Goal: Information Seeking & Learning: Learn about a topic

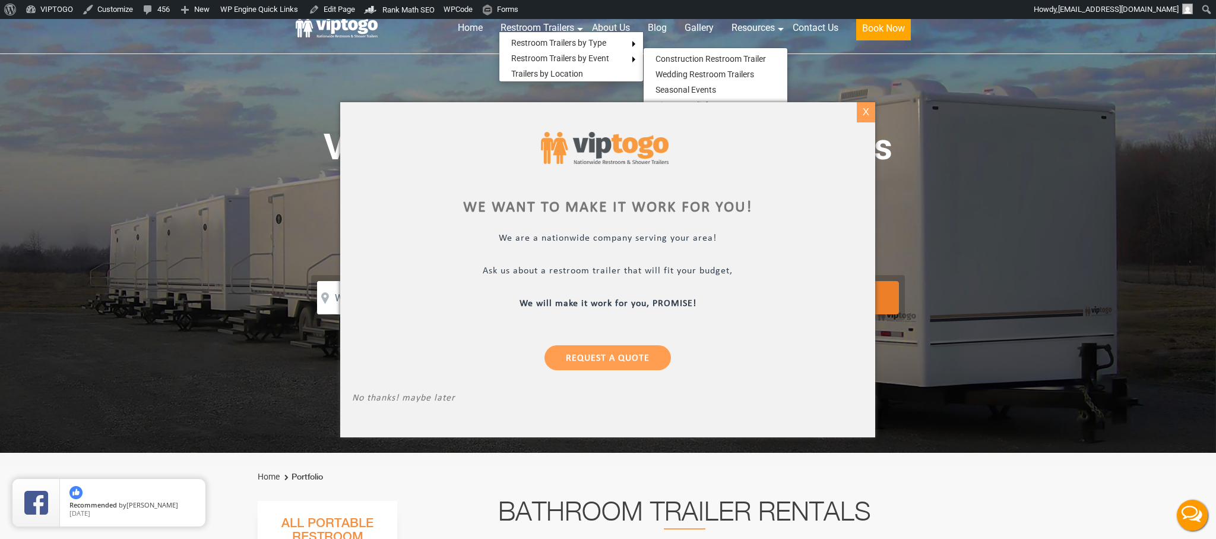
click at [866, 112] on div "X" at bounding box center [866, 112] width 18 height 20
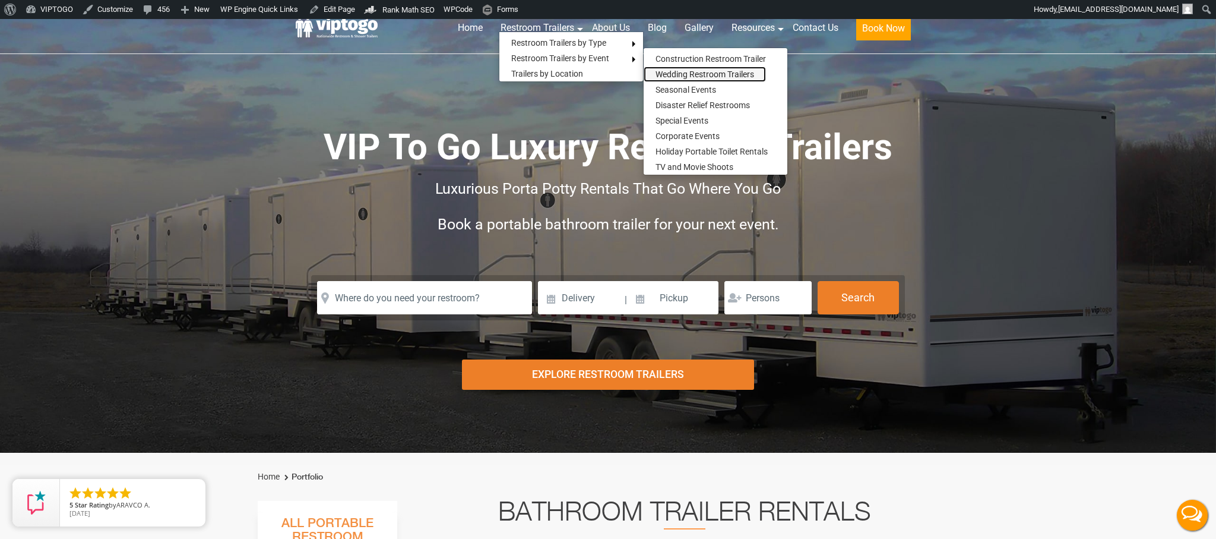
click at [673, 71] on link "Wedding Restroom Trailers" at bounding box center [705, 73] width 122 height 15
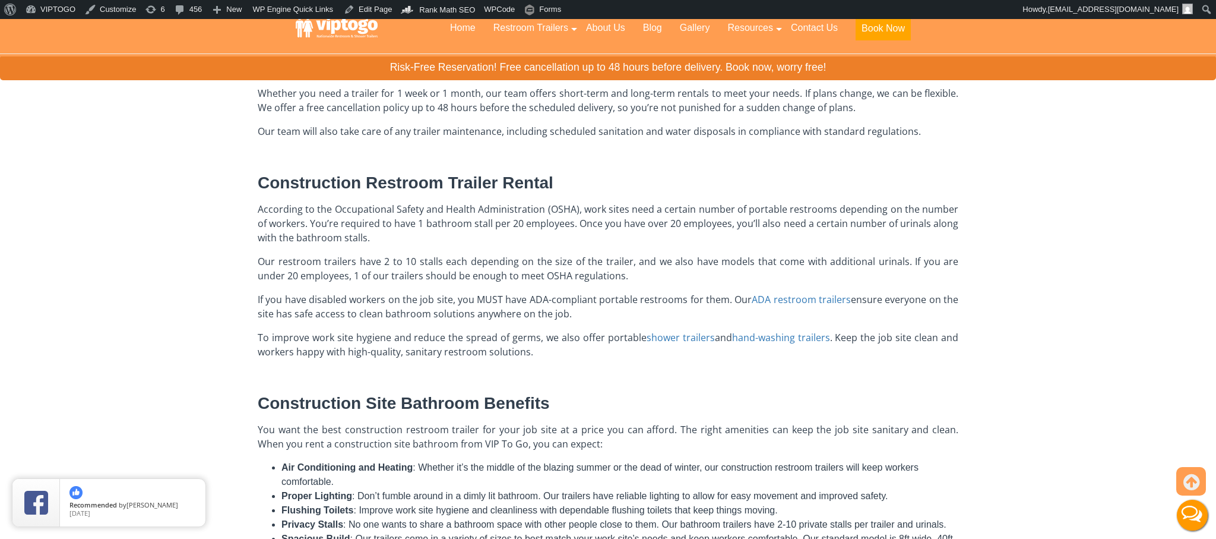
scroll to position [442, 0]
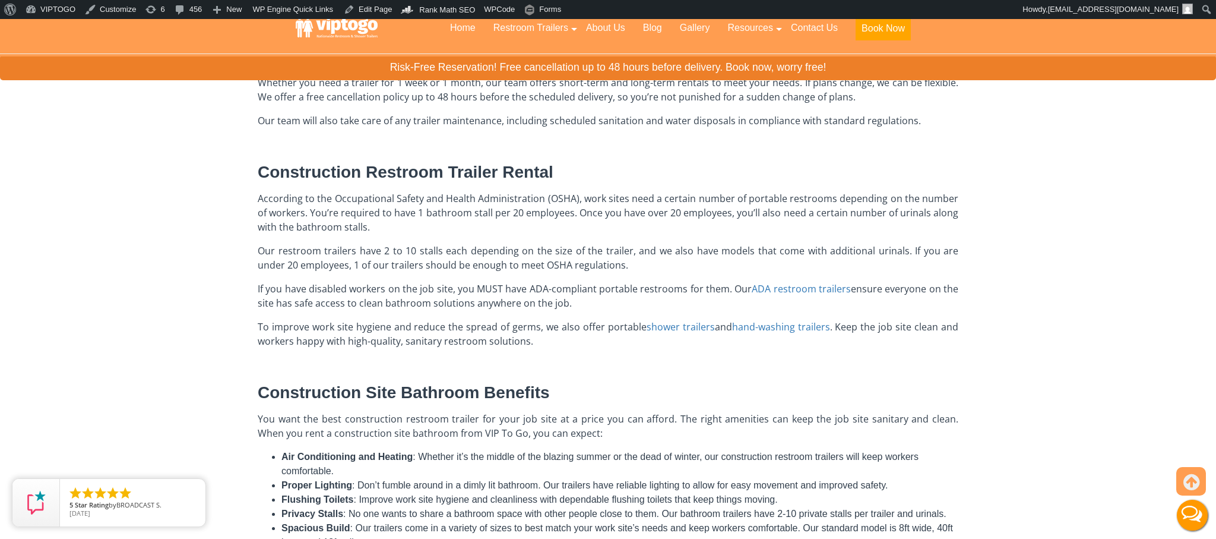
drag, startPoint x: 258, startPoint y: 198, endPoint x: 577, endPoint y: 340, distance: 348.4
click at [577, 341] on div "A construction restroom trailer offers reliable and clean bathroom solutions fo…" at bounding box center [608, 272] width 701 height 601
copy div "According to the Occupational Safety and Health Administration (OSHA), work sit…"
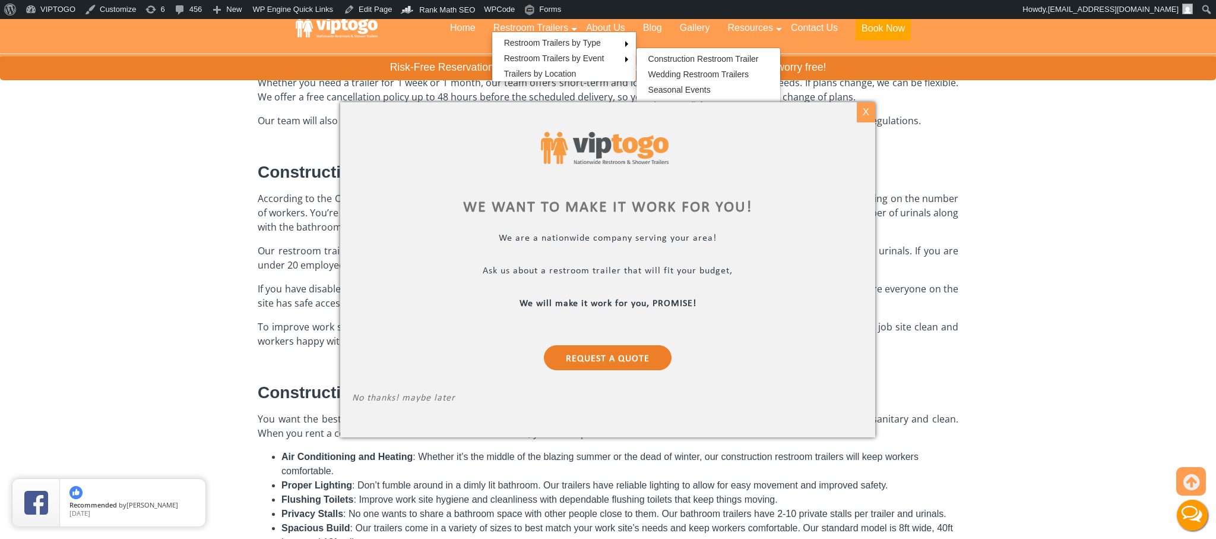
click at [862, 110] on div "X" at bounding box center [866, 112] width 18 height 20
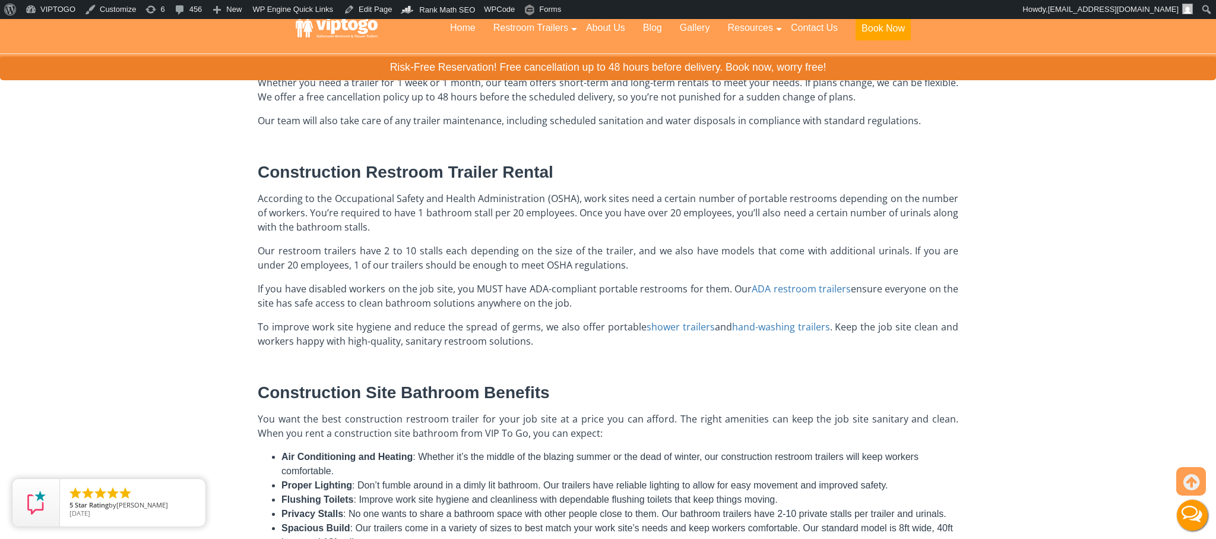
scroll to position [358, 0]
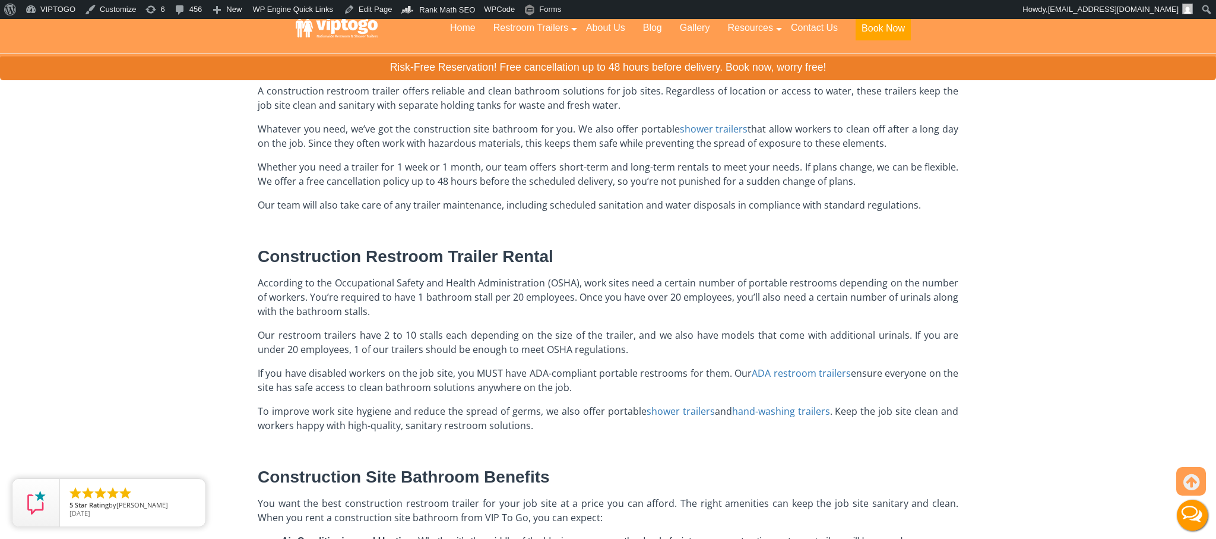
drag, startPoint x: 256, startPoint y: 256, endPoint x: 559, endPoint y: 429, distance: 348.9
click at [560, 430] on div "Home → Restroom Trailers → Restroom Trailers By Event → Construction Restroom T…" at bounding box center [608, 339] width 718 height 636
copy div "Construction Restroom Trailer Rental According to the Occupational Safety and H…"
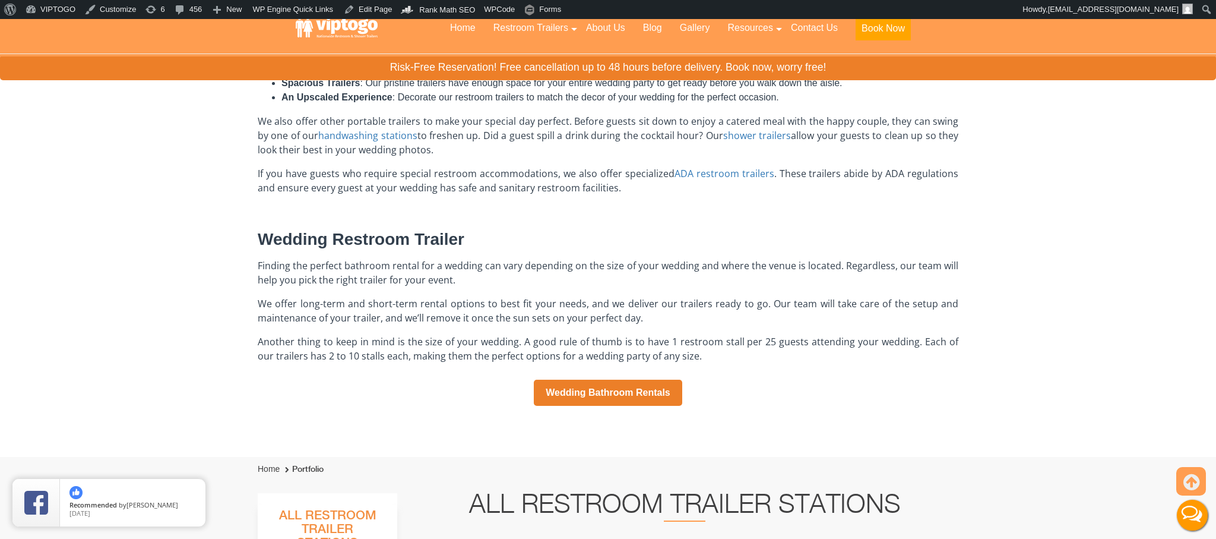
scroll to position [660, 0]
drag, startPoint x: 260, startPoint y: 267, endPoint x: 615, endPoint y: 299, distance: 356.0
click at [615, 299] on div "Wedding Bathroom Rentals Your wedding day is a magical, once-in-a-lifetime cele…" at bounding box center [608, 105] width 701 height 701
drag, startPoint x: 654, startPoint y: 313, endPoint x: 234, endPoint y: 270, distance: 422.6
click at [234, 270] on div "Home → Restroom Trailers → Restroom Trailers By Event → Wedding Bathroom Traile…" at bounding box center [608, 88] width 1216 height 736
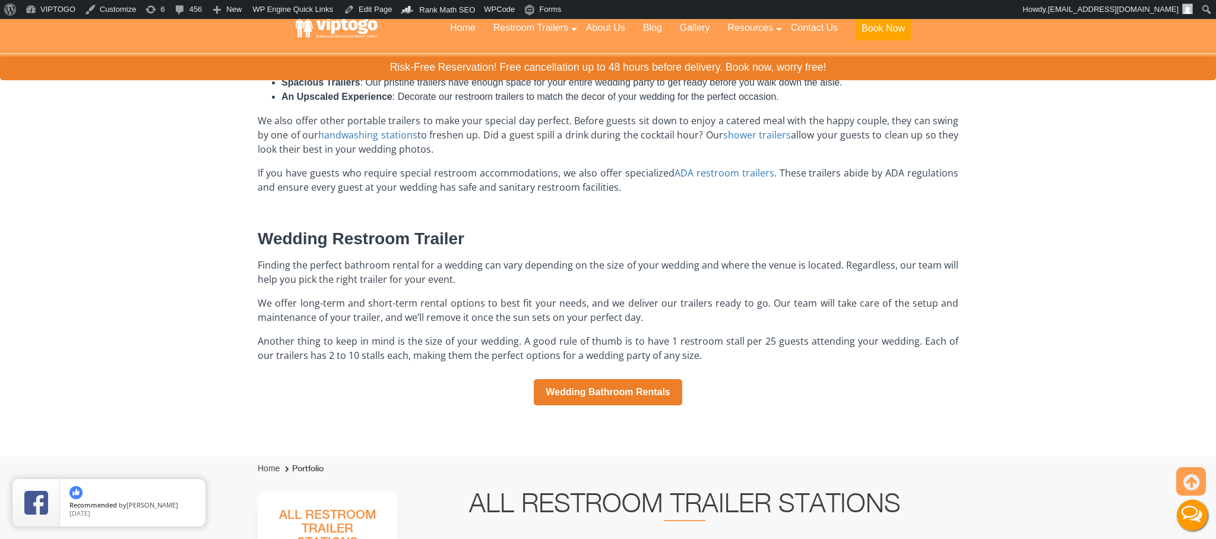
copy div "Finding the perfect bathroom rental for a wedding can vary depending on the siz…"
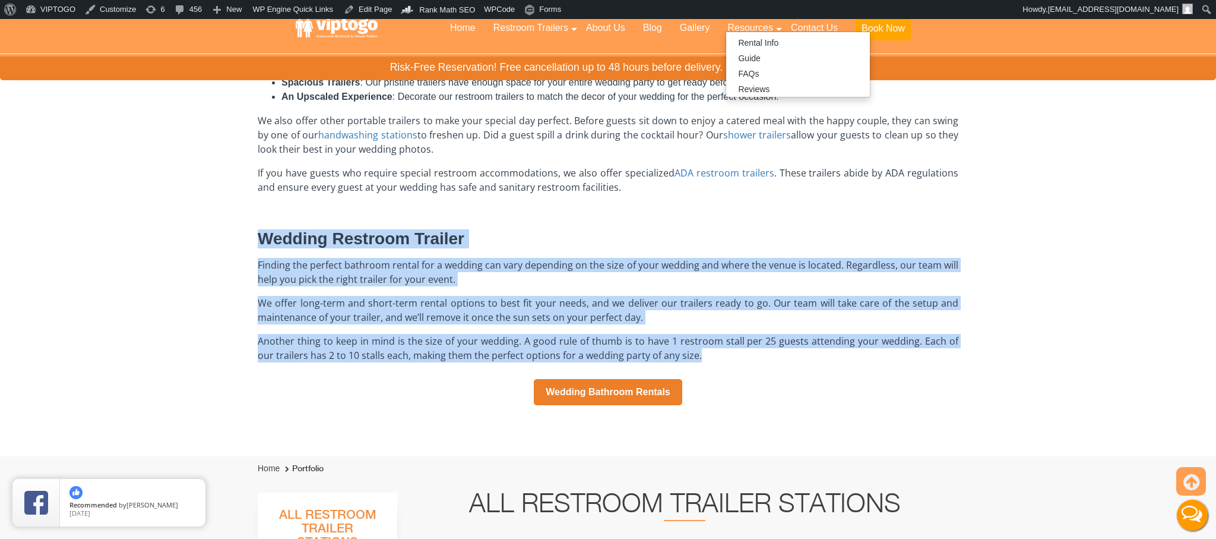
drag, startPoint x: 253, startPoint y: 235, endPoint x: 693, endPoint y: 356, distance: 457.0
click at [695, 357] on div "Home → Restroom Trailers → Restroom Trailers By Event → Wedding Bathroom Traile…" at bounding box center [608, 88] width 718 height 736
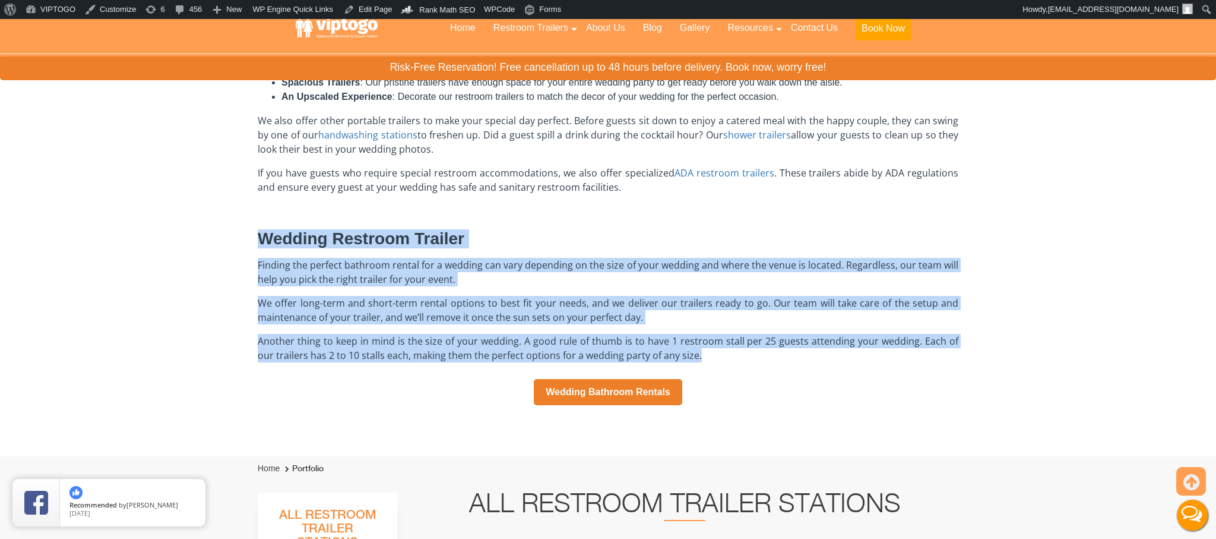
copy div "Wedding Restroom Trailer Finding the perfect bathroom rental for a wedding can …"
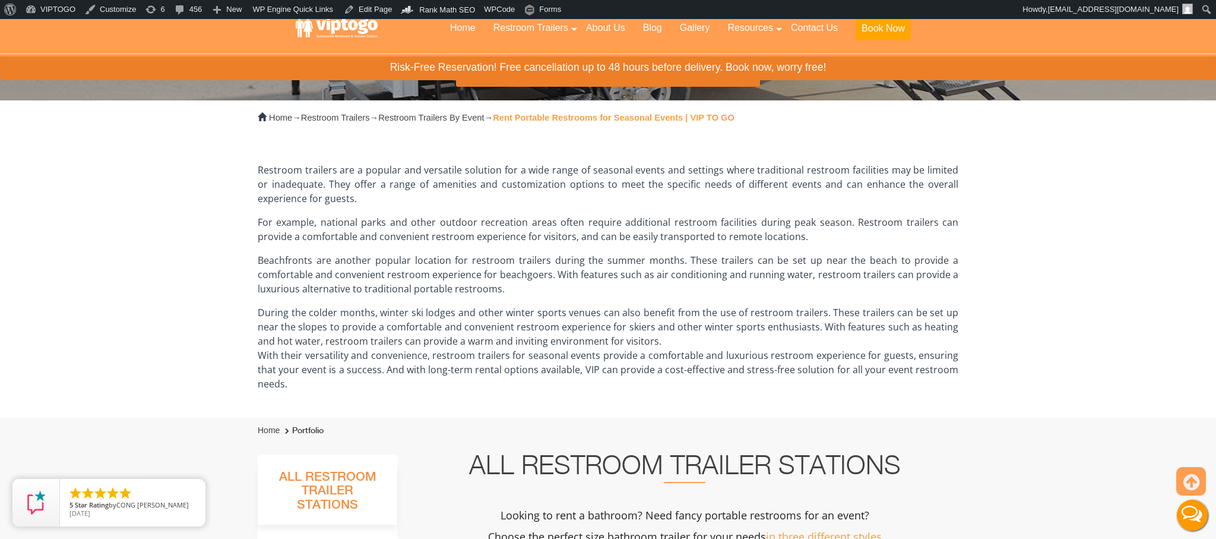
scroll to position [278, 0]
click at [282, 180] on p "Restroom trailers are a popular and versatile solution for a wide range of seas…" at bounding box center [608, 184] width 701 height 43
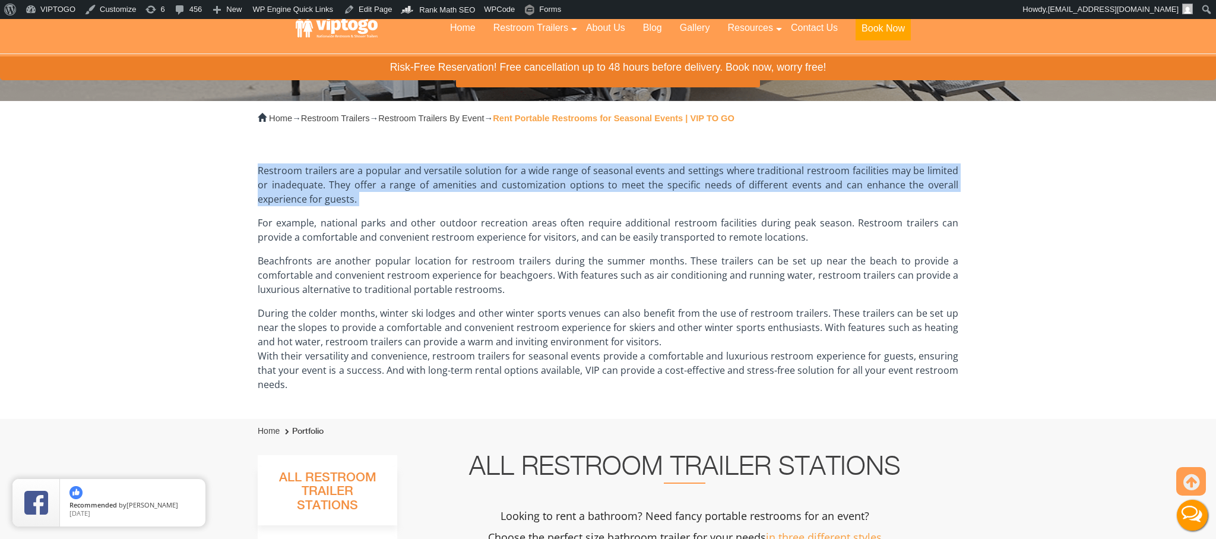
click at [282, 180] on p "Restroom trailers are a popular and versatile solution for a wide range of seas…" at bounding box center [608, 184] width 701 height 43
copy div "Restroom trailers are a popular and versatile solution for a wide range of seas…"
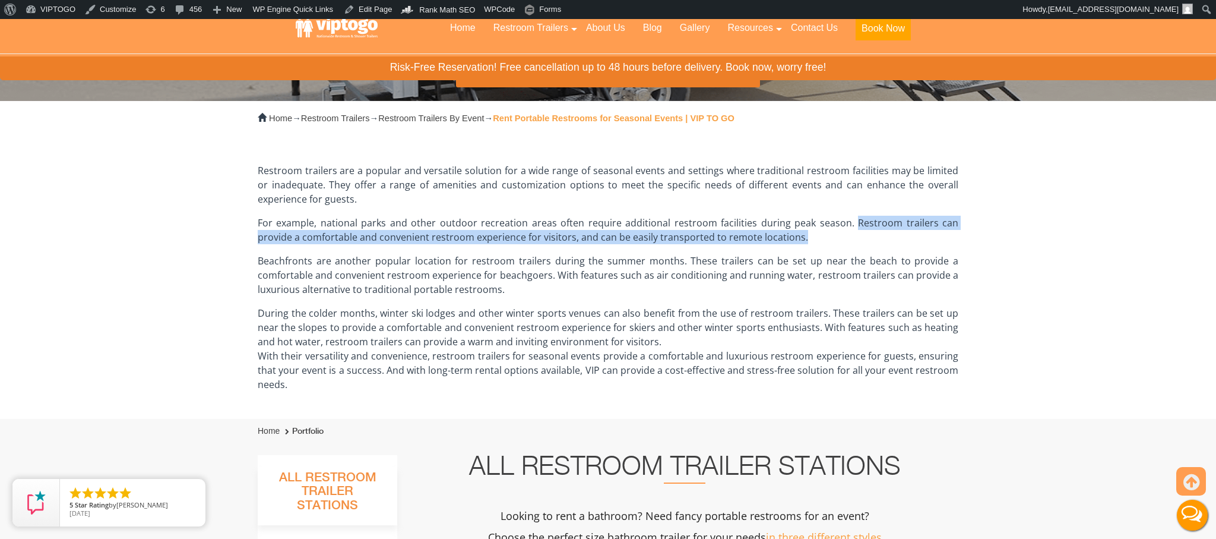
drag, startPoint x: 828, startPoint y: 223, endPoint x: 828, endPoint y: 237, distance: 14.3
click at [829, 239] on p "For example, national parks and other outdoor recreation areas often require ad…" at bounding box center [608, 230] width 701 height 28
copy p "Restroom trailers can provide a comfortable and convenient restroom experience …"
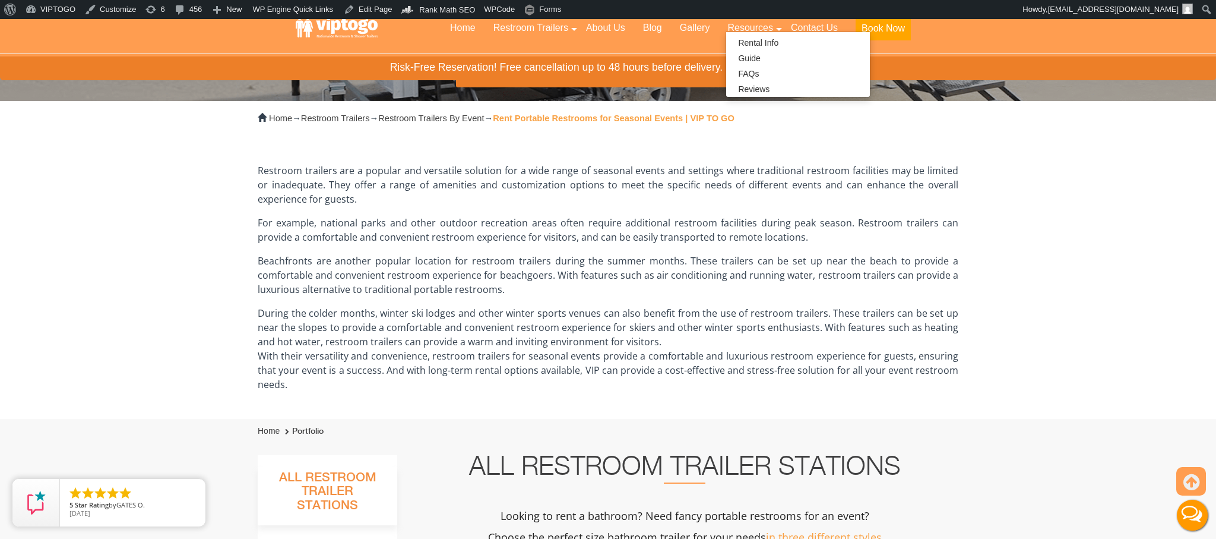
scroll to position [284, 0]
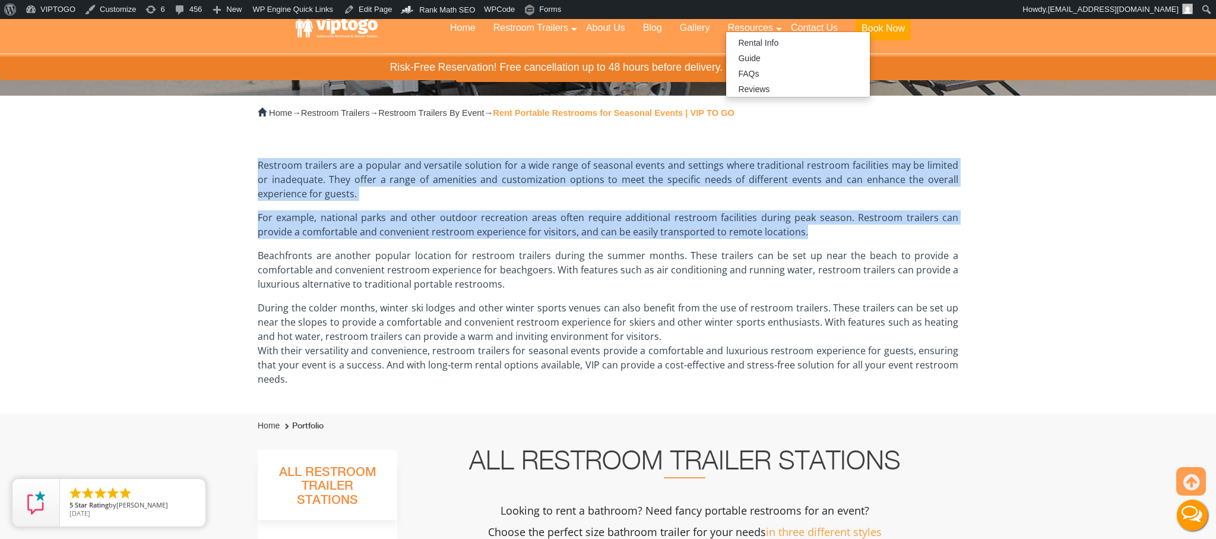
drag, startPoint x: 254, startPoint y: 164, endPoint x: 817, endPoint y: 233, distance: 567.1
click at [818, 233] on div "Home → Restroom Trailers → Restroom Trailers By Event → Rent Portable Restrooms…" at bounding box center [608, 255] width 718 height 318
copy div "Restroom trailers are a popular and versatile solution for a wide range of seas…"
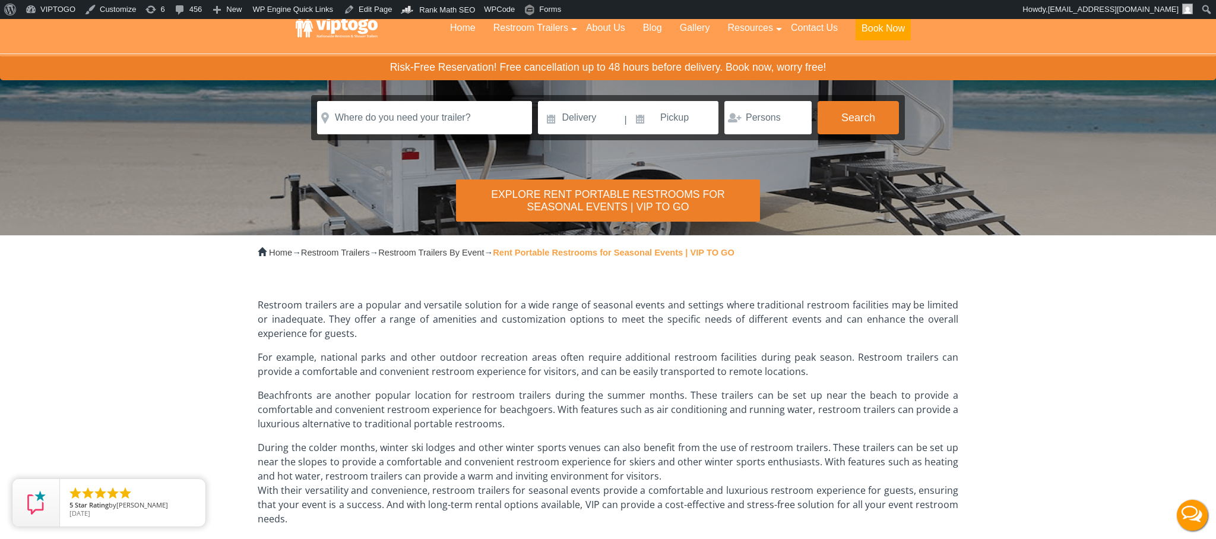
scroll to position [0, 0]
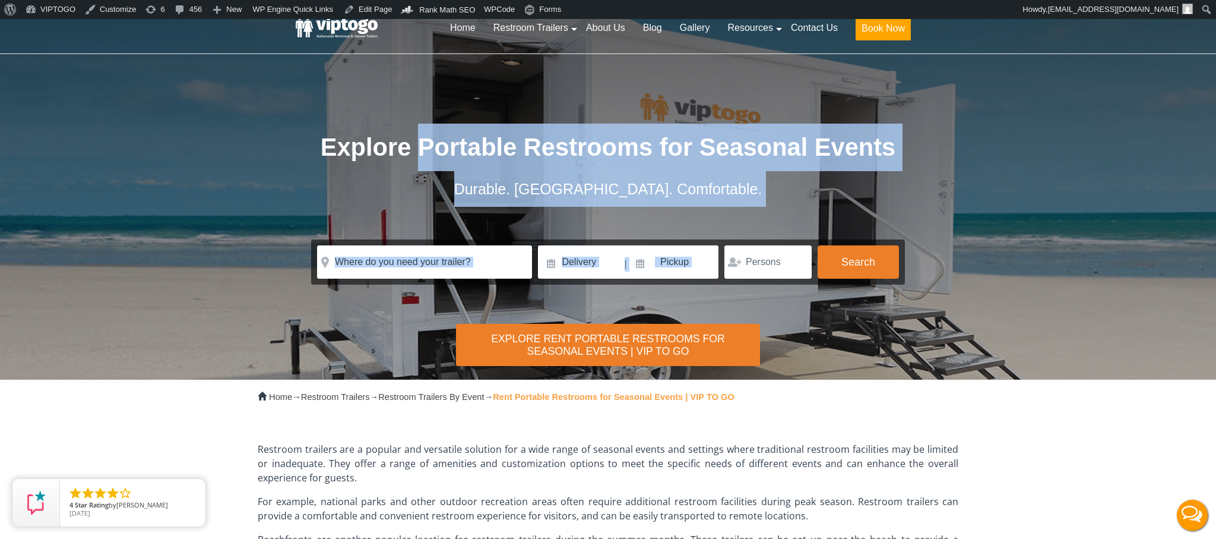
drag, startPoint x: 419, startPoint y: 144, endPoint x: 957, endPoint y: 135, distance: 538.6
click at [960, 138] on div "Risk-Free Reservation! Free cancellation up to 48 hours before delivery. Book n…" at bounding box center [608, 199] width 1216 height 360
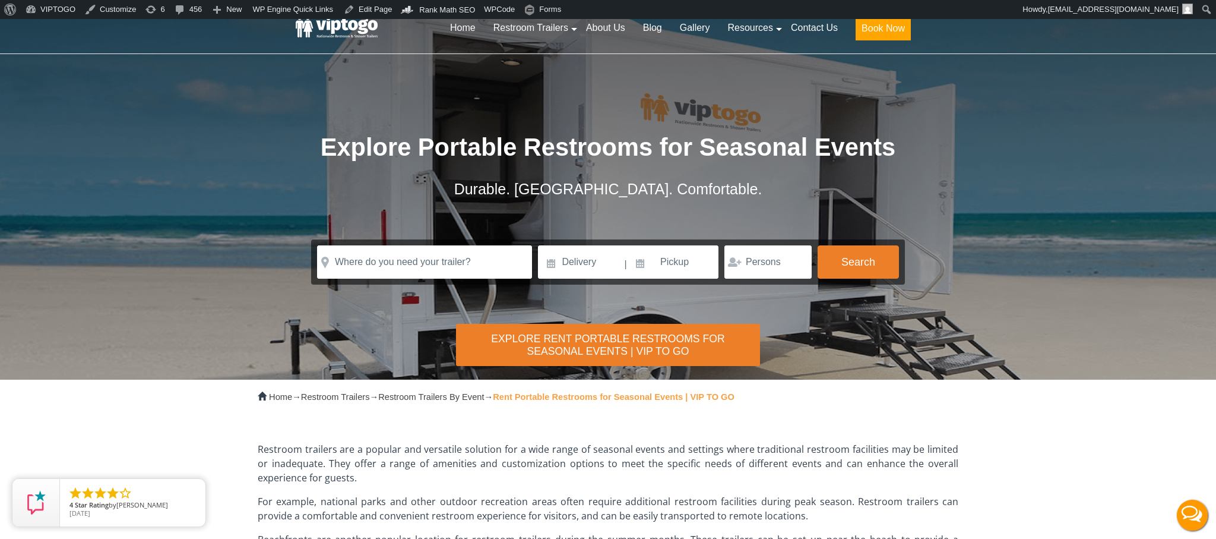
click at [954, 136] on div "Risk-Free Reservation! Free cancellation up to 48 hours before delivery. Book n…" at bounding box center [608, 199] width 1216 height 360
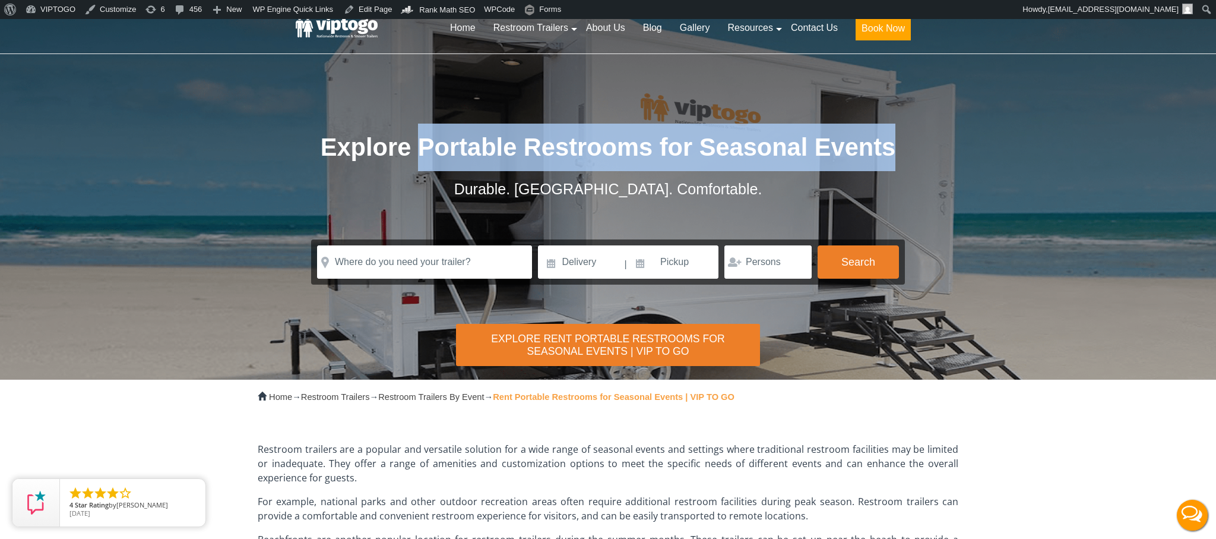
copy span "Portable Restrooms for Seasonal Events"
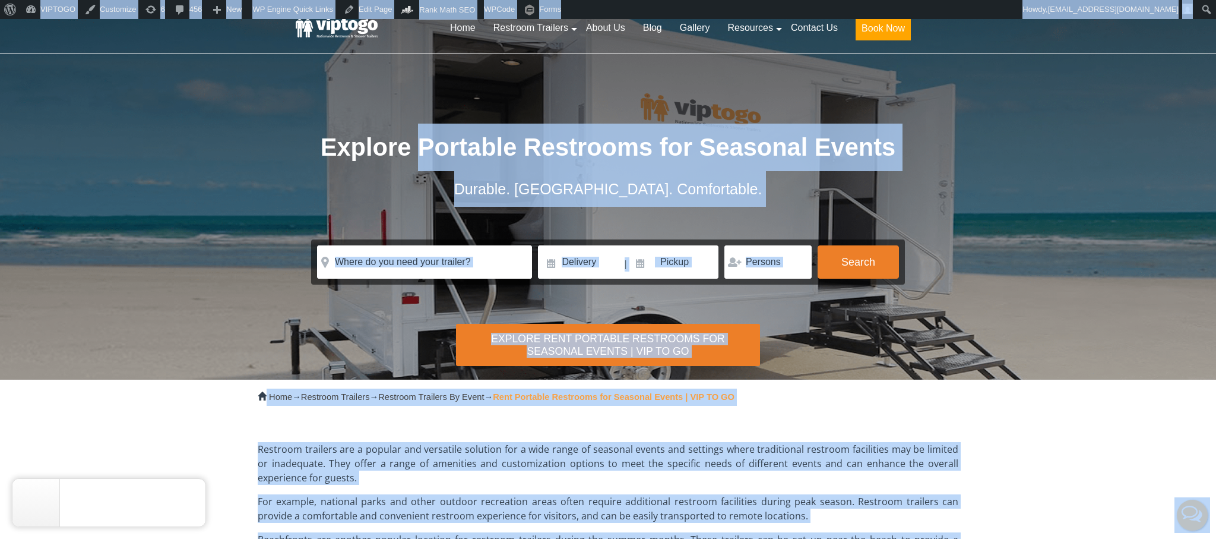
drag, startPoint x: 895, startPoint y: 150, endPoint x: 424, endPoint y: 157, distance: 470.9
click at [423, 157] on span "Explore Portable Restrooms for Seasonal Events" at bounding box center [608, 147] width 575 height 28
click at [424, 157] on span "Explore Portable Restrooms for Seasonal Events" at bounding box center [608, 147] width 575 height 28
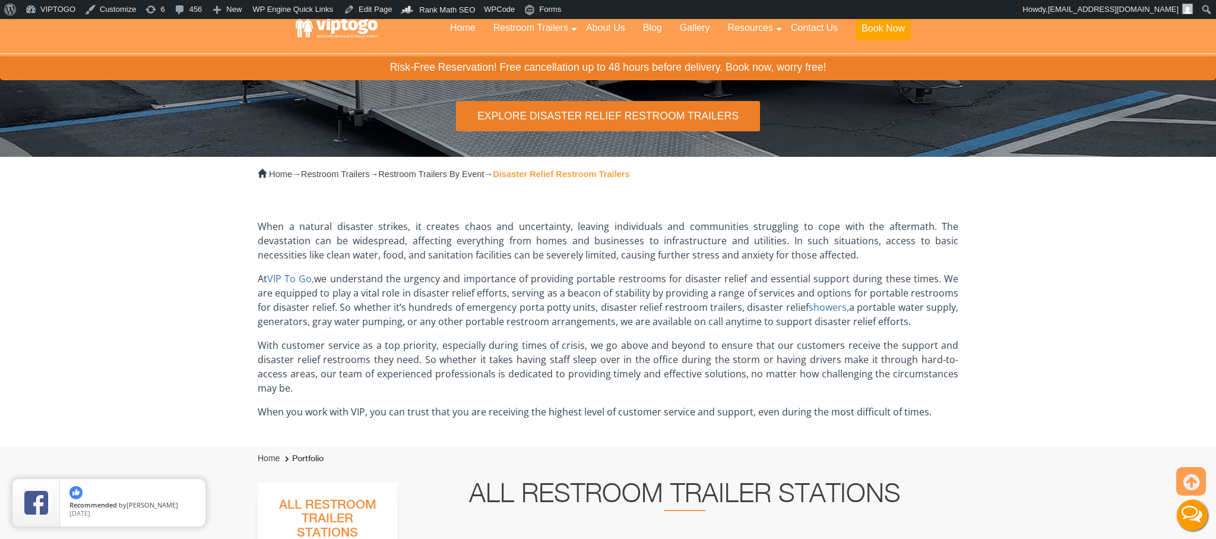
scroll to position [228, 0]
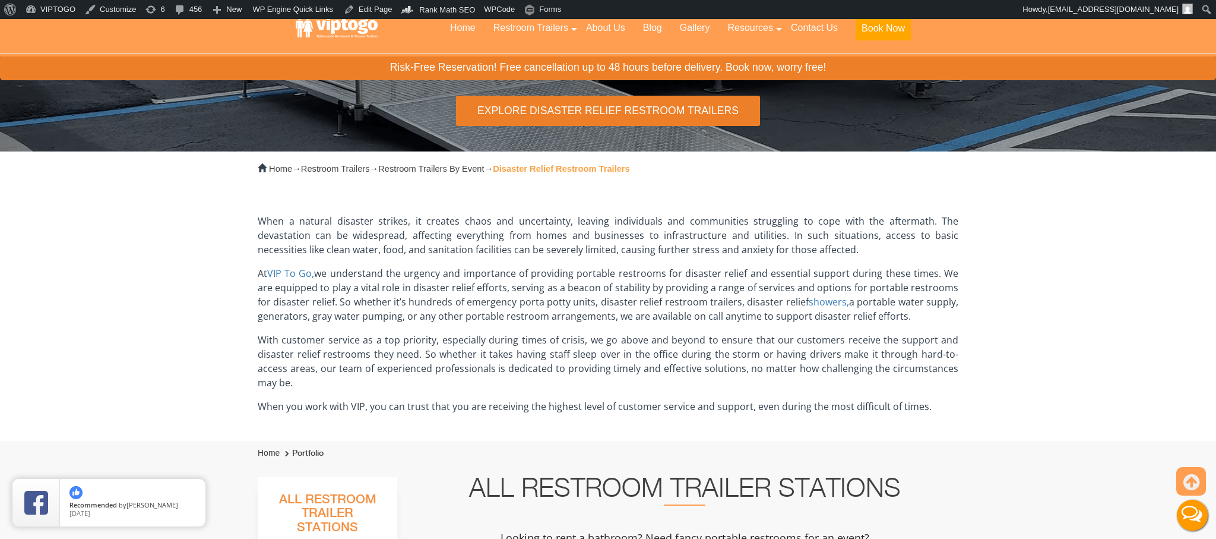
click at [379, 238] on p "When a natural disaster strikes, it creates chaos and uncertainty, leaving indi…" at bounding box center [608, 235] width 701 height 43
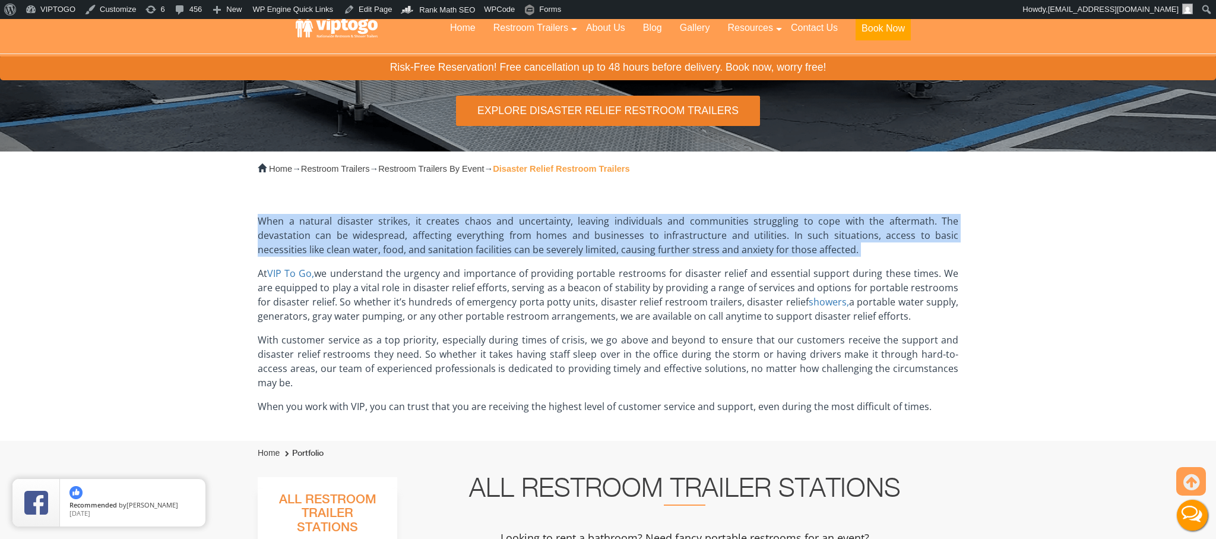
click at [379, 238] on p "When a natural disaster strikes, it creates chaos and uncertainty, leaving indi…" at bounding box center [608, 235] width 701 height 43
copy div "When a natural disaster strikes, it creates chaos and uncertainty, leaving indi…"
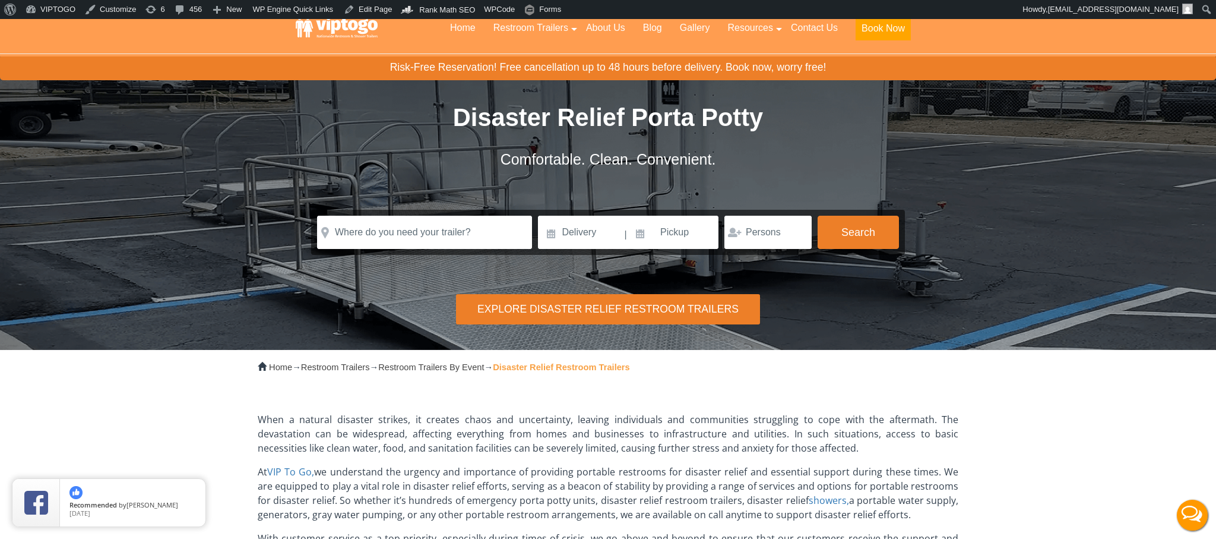
scroll to position [26, 0]
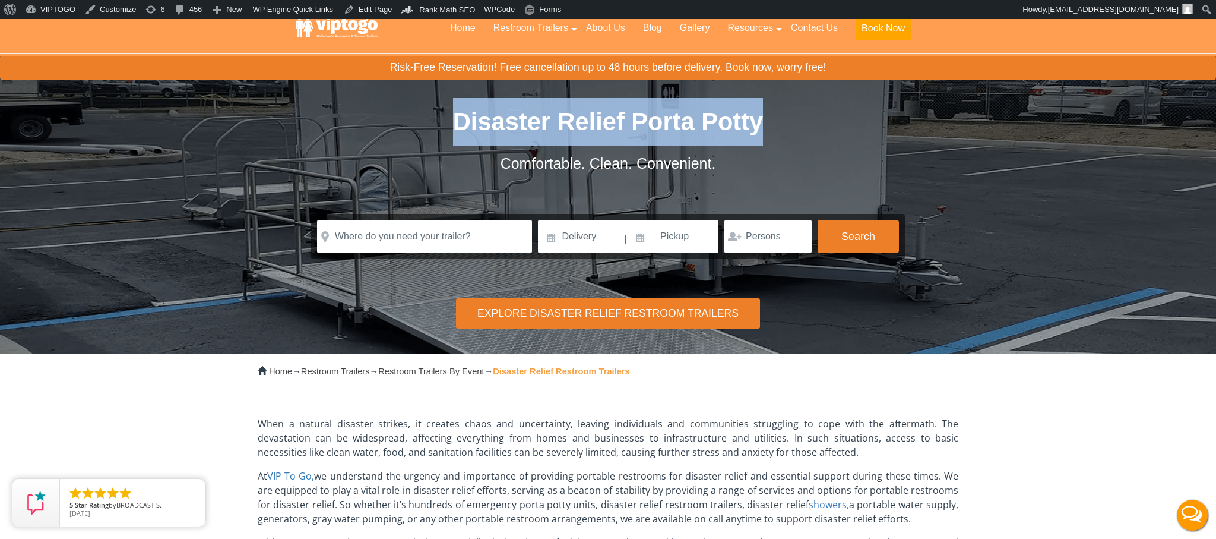
copy span "Disaster Relief Porta Potty"
drag, startPoint x: 460, startPoint y: 126, endPoint x: 762, endPoint y: 125, distance: 302.2
click at [762, 125] on span "Disaster Relief Porta Potty" at bounding box center [608, 121] width 310 height 28
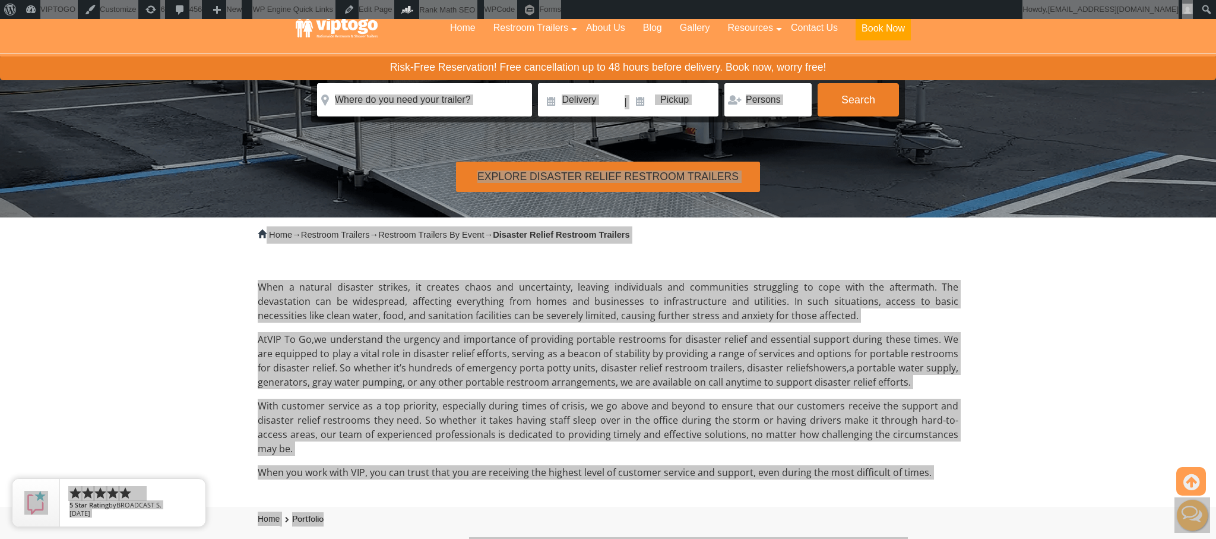
scroll to position [173, 0]
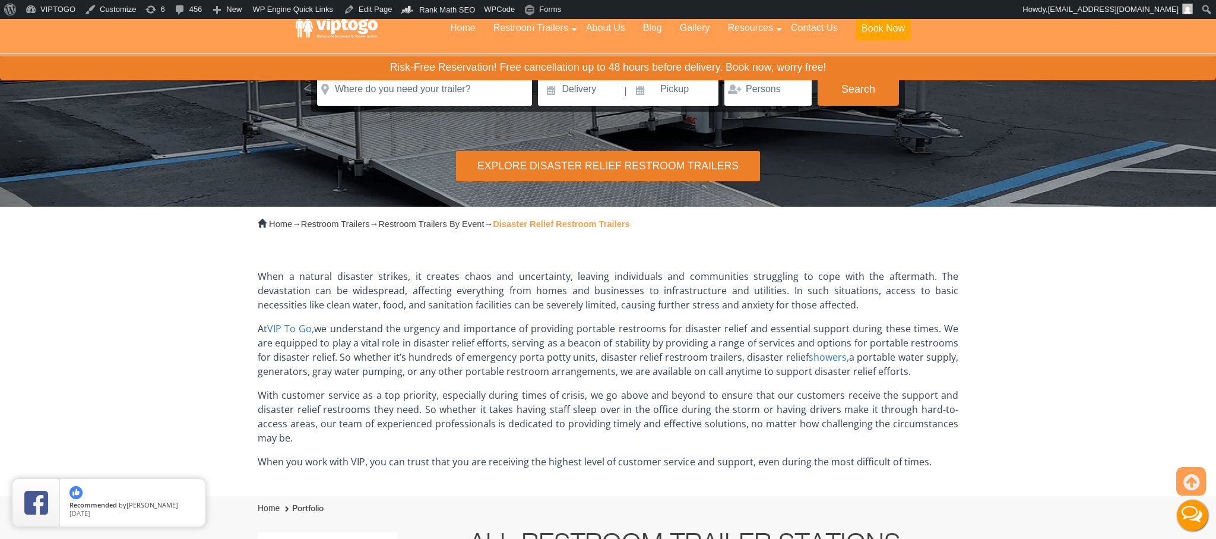
click at [452, 362] on p "At VIP To Go, we understand the urgency and importance of providing portable re…" at bounding box center [608, 349] width 701 height 57
click at [432, 294] on p "When a natural disaster strikes, it creates chaos and uncertainty, leaving indi…" at bounding box center [608, 290] width 701 height 43
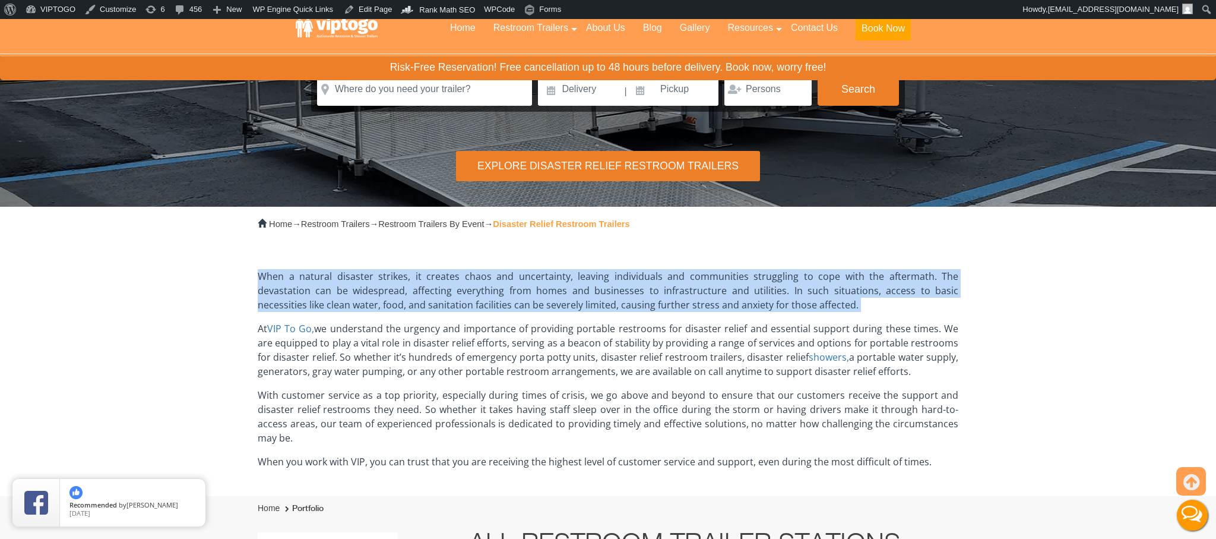
click at [432, 294] on p "When a natural disaster strikes, it creates chaos and uncertainty, leaving indi…" at bounding box center [608, 290] width 701 height 43
copy div "When a natural disaster strikes, it creates chaos and uncertainty, leaving indi…"
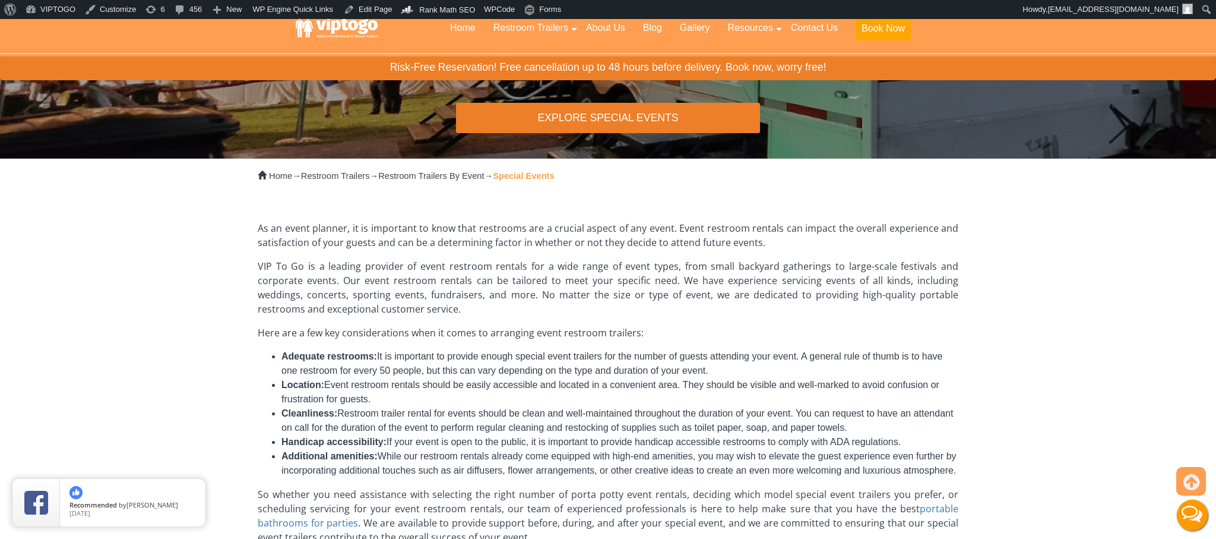
scroll to position [222, 0]
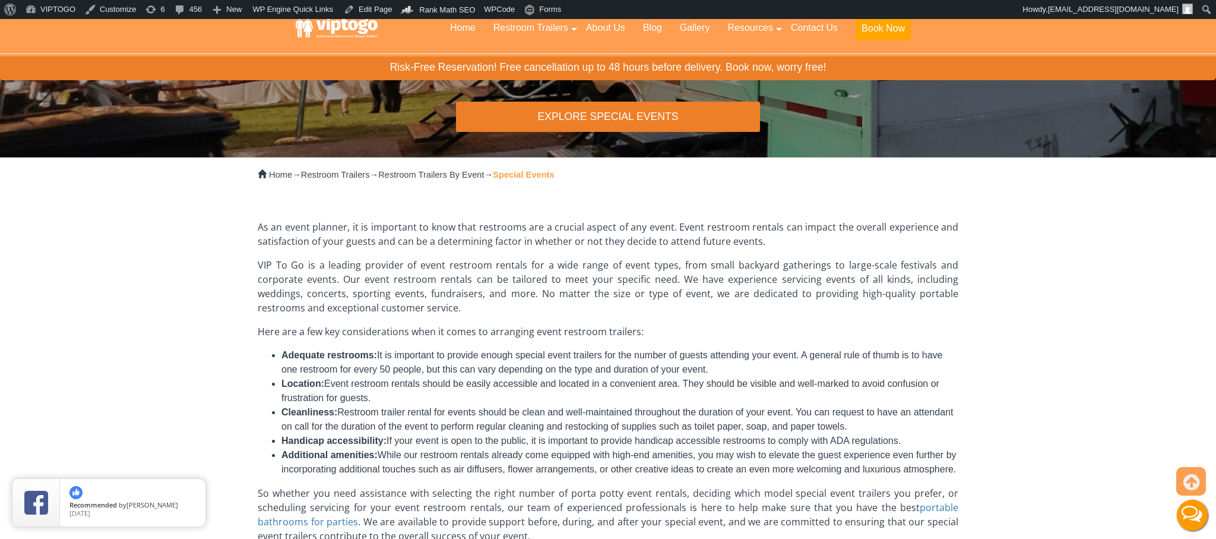
click at [321, 271] on p "VIP To Go is a leading provider of event restroom rentals for a wide range of e…" at bounding box center [608, 286] width 701 height 57
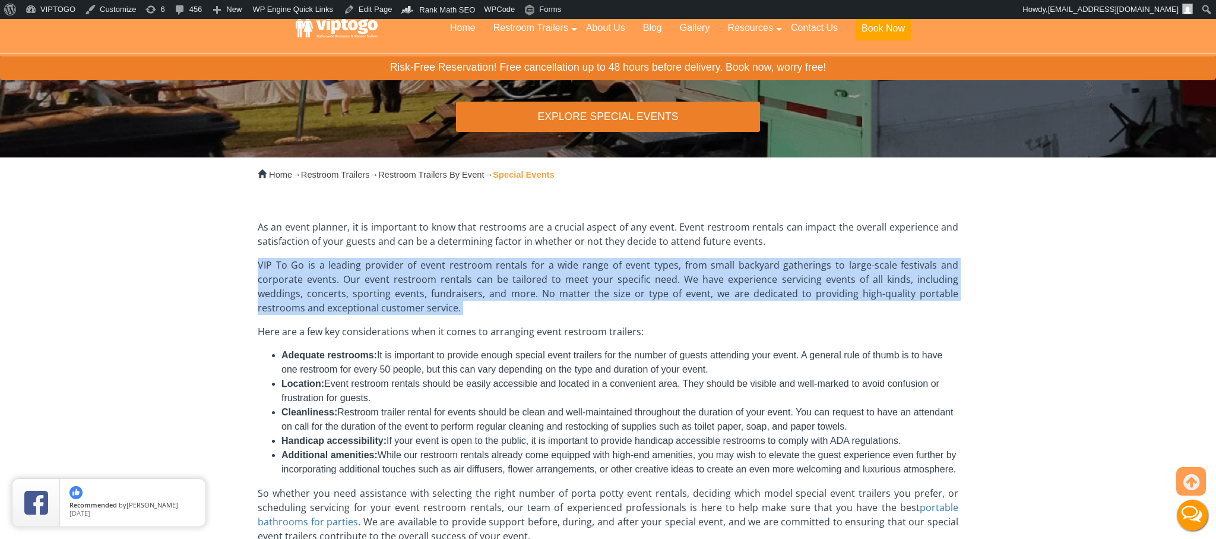
click at [321, 271] on p "VIP To Go is a leading provider of event restroom rentals for a wide range of e…" at bounding box center [608, 286] width 701 height 57
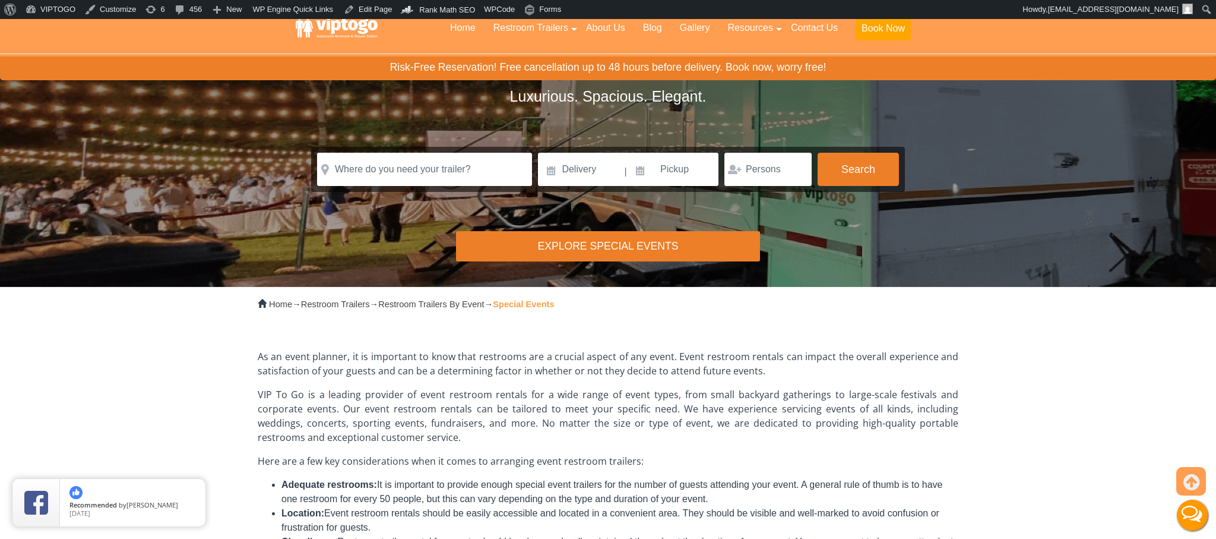
scroll to position [96, 0]
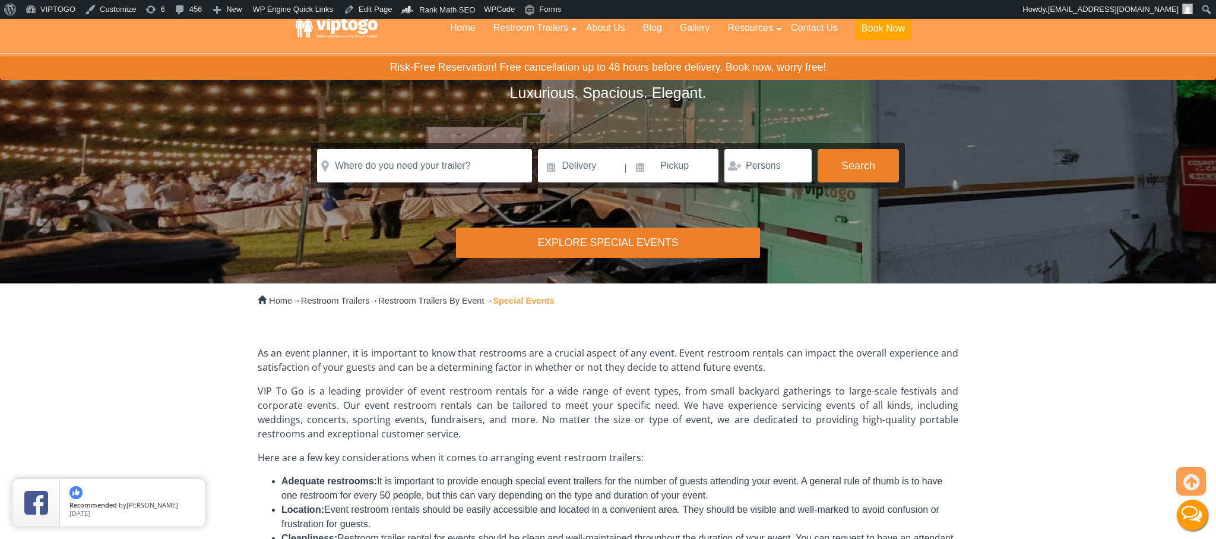
click at [406, 394] on p "VIP To Go is a leading provider of event restroom rentals for a wide range of e…" at bounding box center [608, 412] width 701 height 57
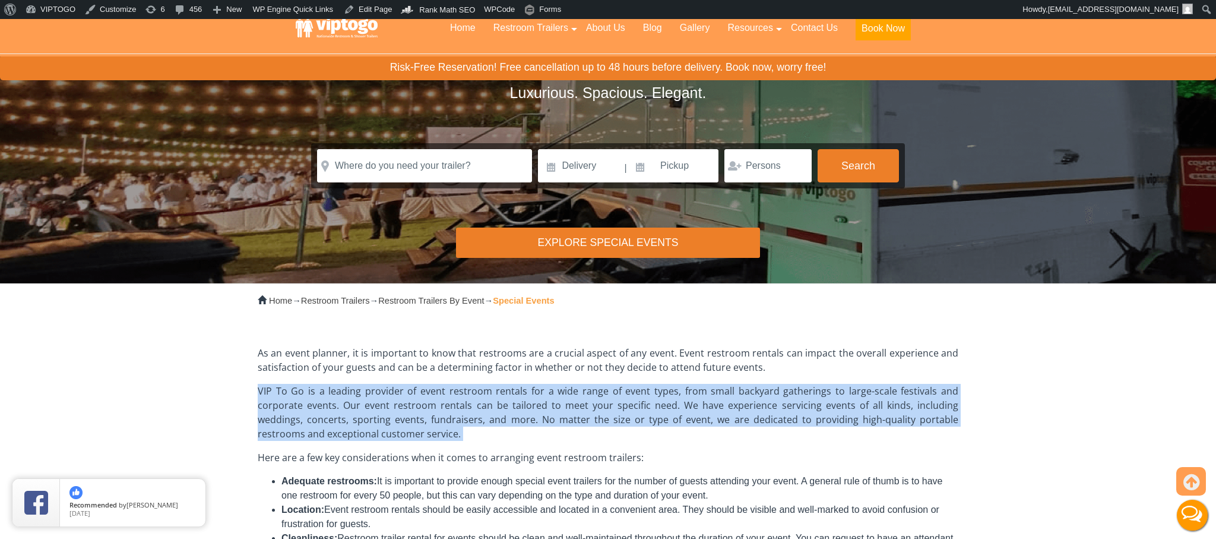
click at [406, 394] on p "VIP To Go is a leading provider of event restroom rentals for a wide range of e…" at bounding box center [608, 412] width 701 height 57
copy div "VIP To Go is a leading provider of event restroom rentals for a wide range of e…"
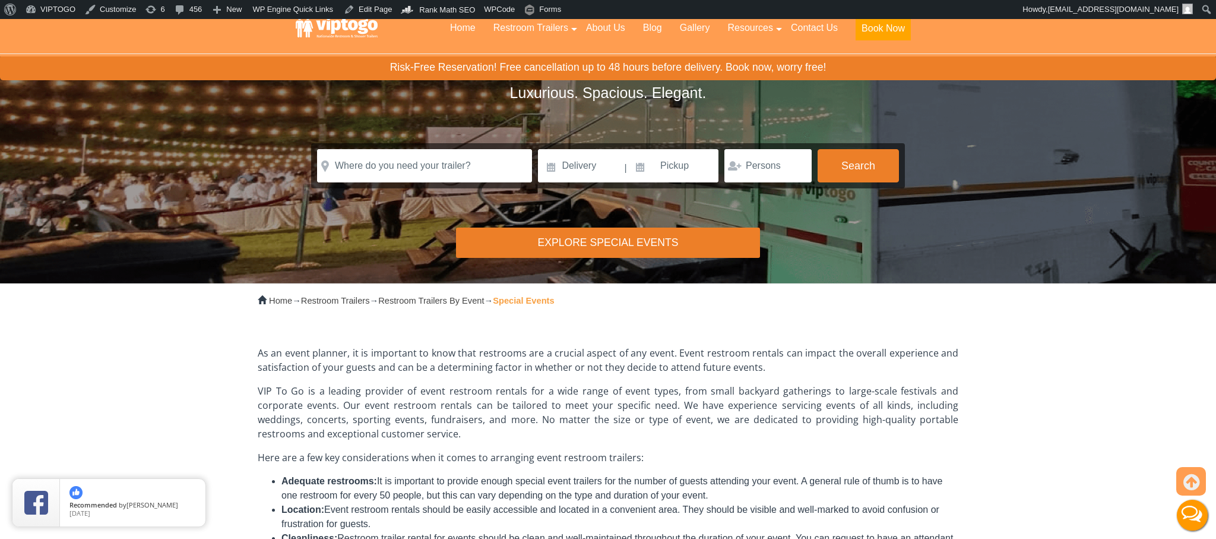
click at [406, 394] on p "VIP To Go is a leading provider of event restroom rentals for a wide range of e…" at bounding box center [608, 412] width 701 height 57
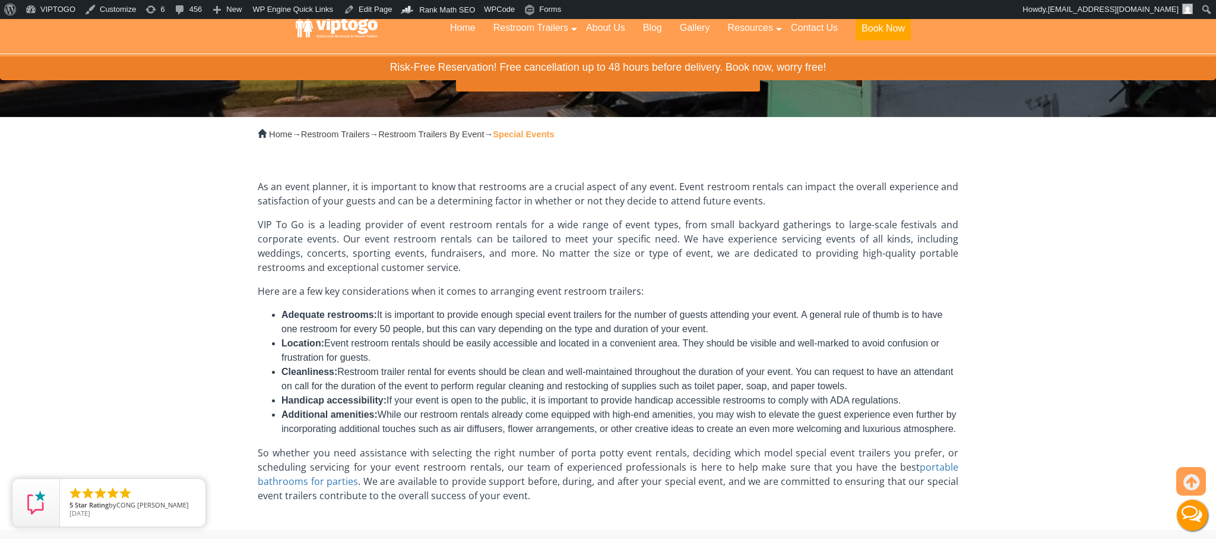
scroll to position [250, 0]
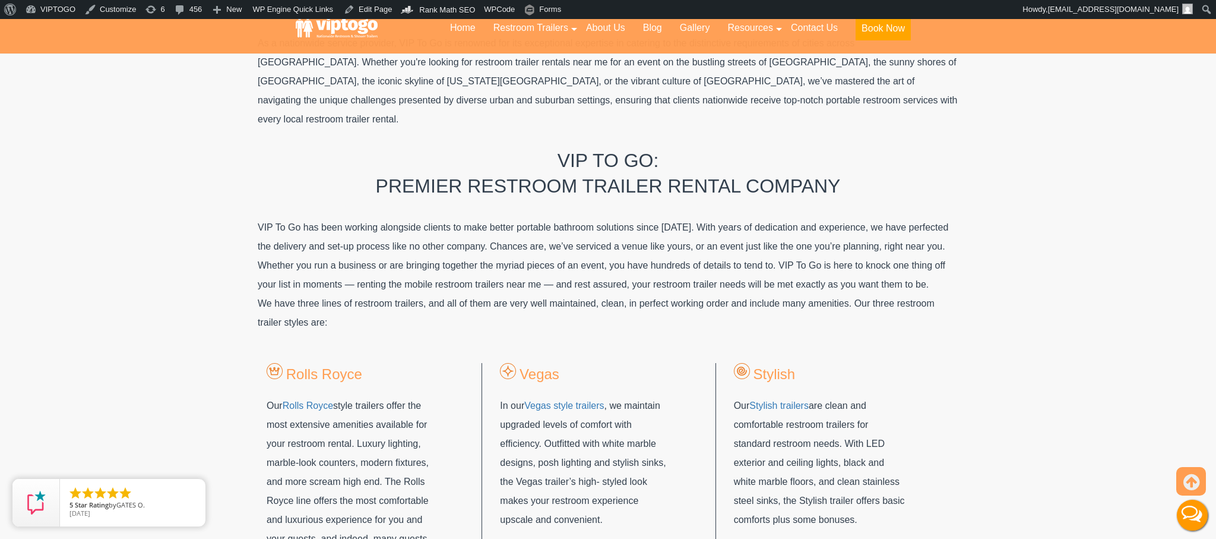
scroll to position [1572, 0]
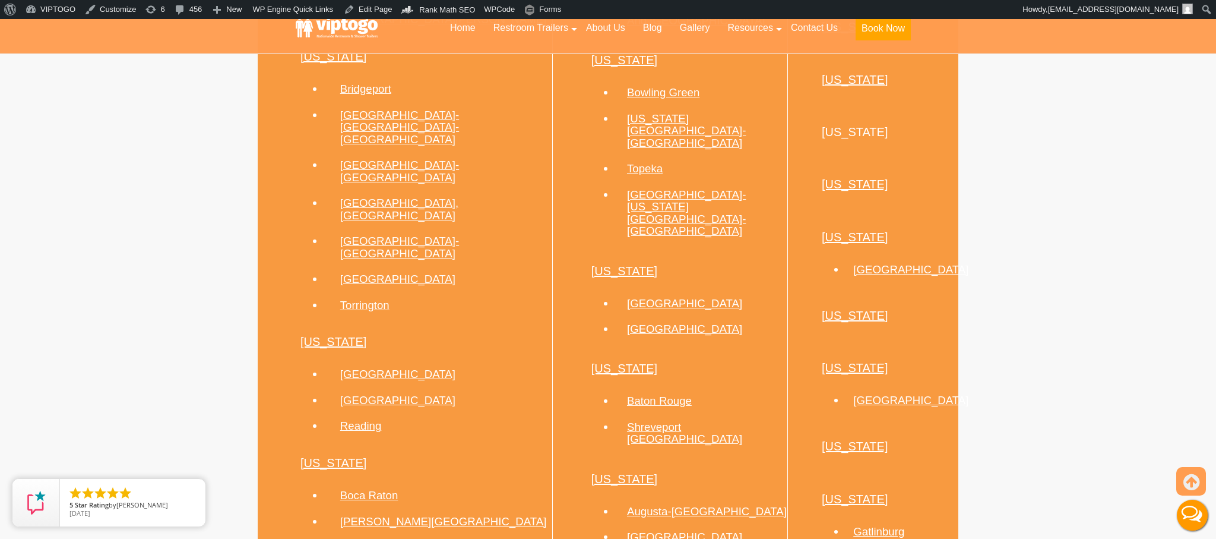
click at [501, 515] on h3 "[PERSON_NAME][GEOGRAPHIC_DATA]" at bounding box center [446, 521] width 212 height 12
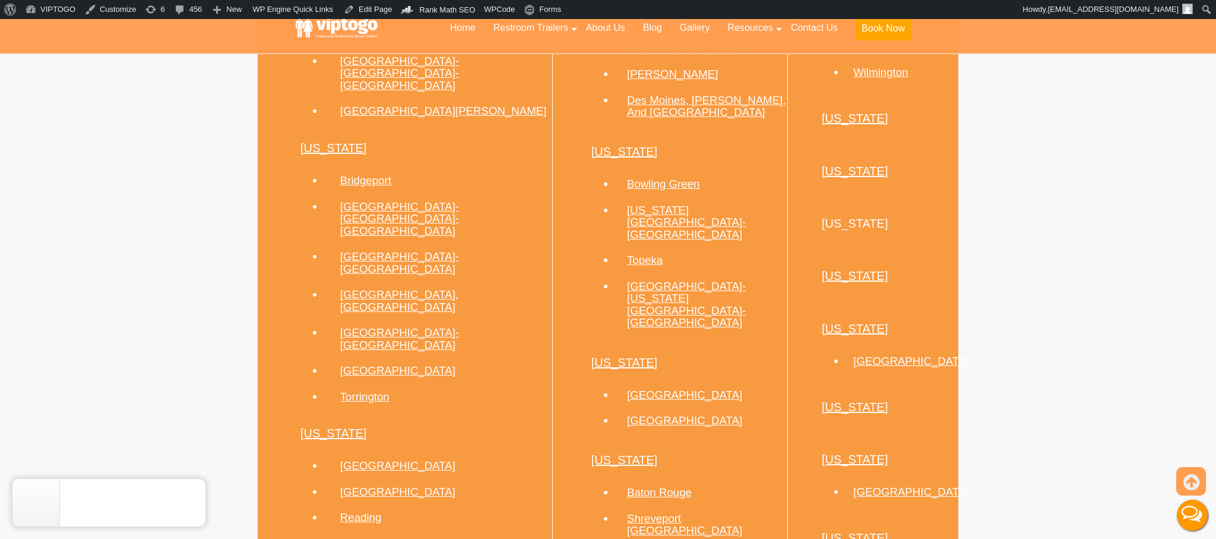
click at [501, 511] on h3 "Reading" at bounding box center [446, 517] width 212 height 12
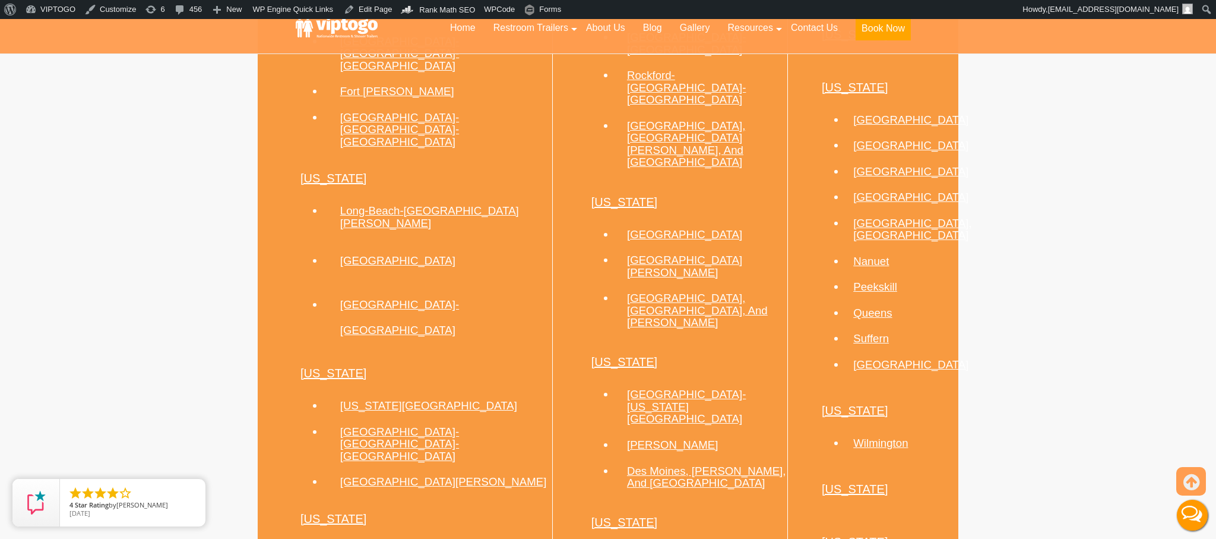
scroll to position [1079, 0]
